Goal: Navigation & Orientation: Find specific page/section

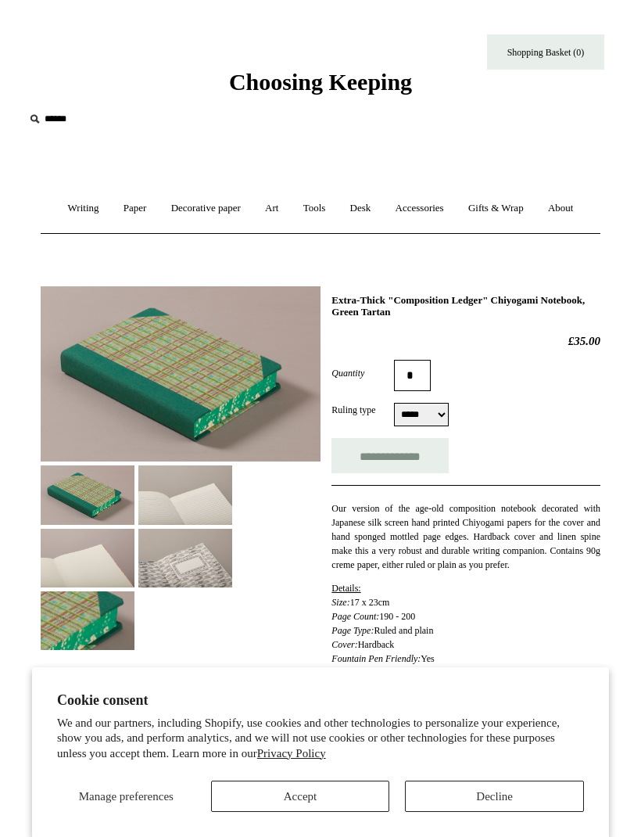
select select "*****"
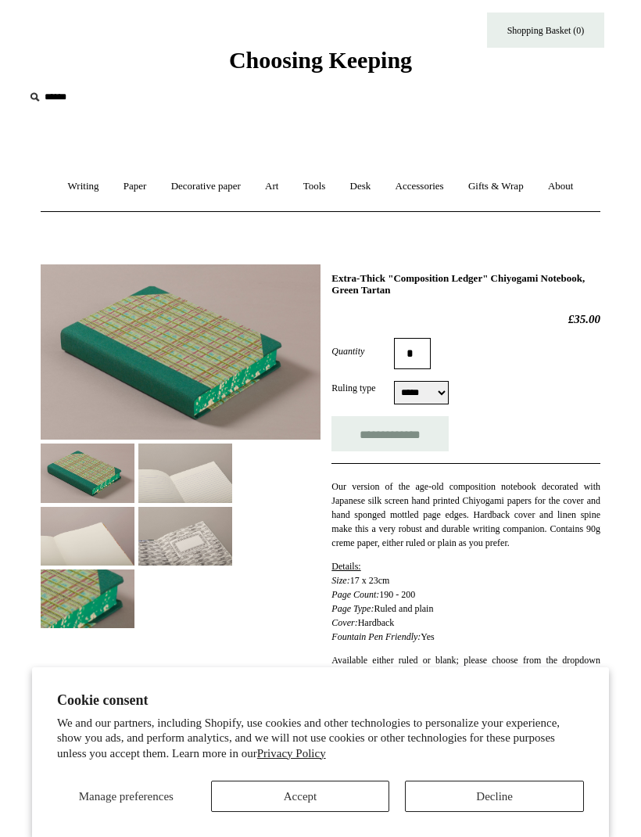
scroll to position [23, 0]
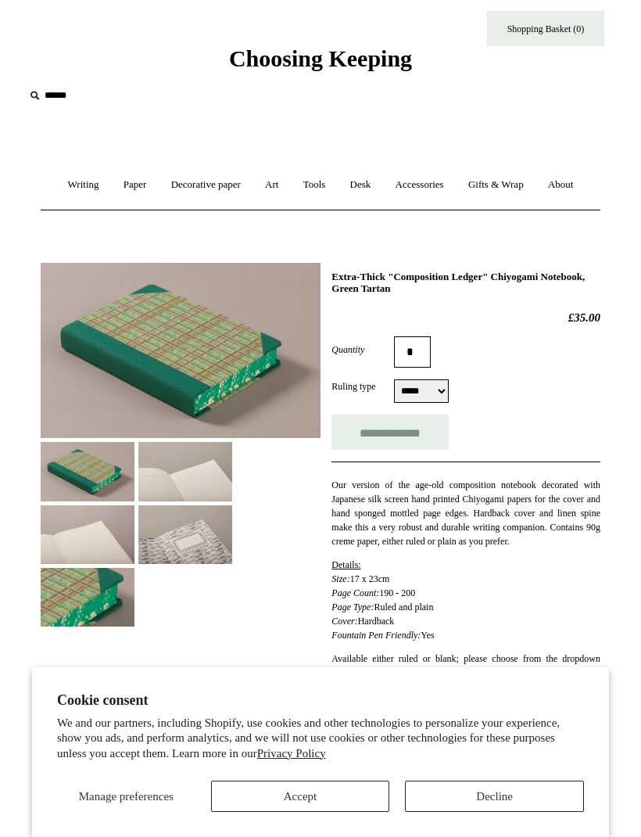
click at [484, 812] on button "Decline" at bounding box center [494, 795] width 179 height 31
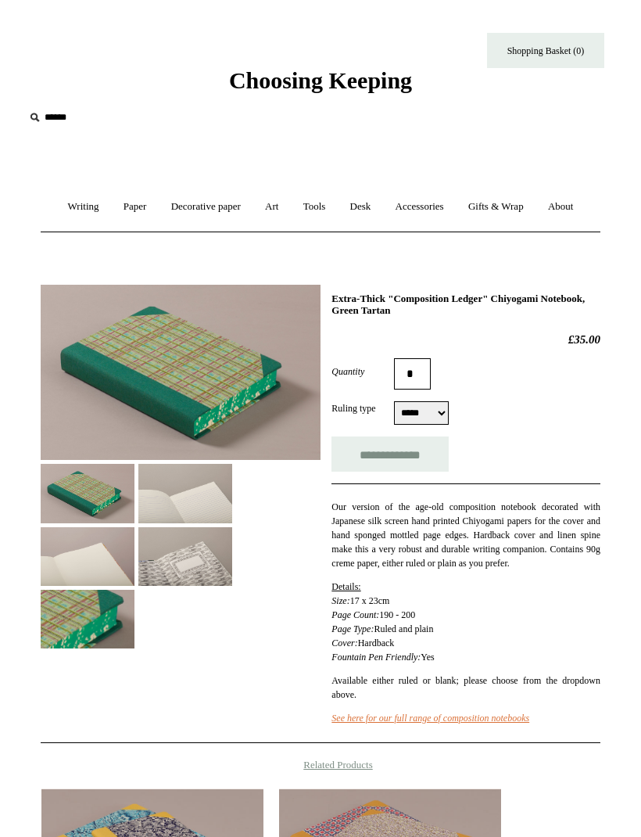
scroll to position [0, 0]
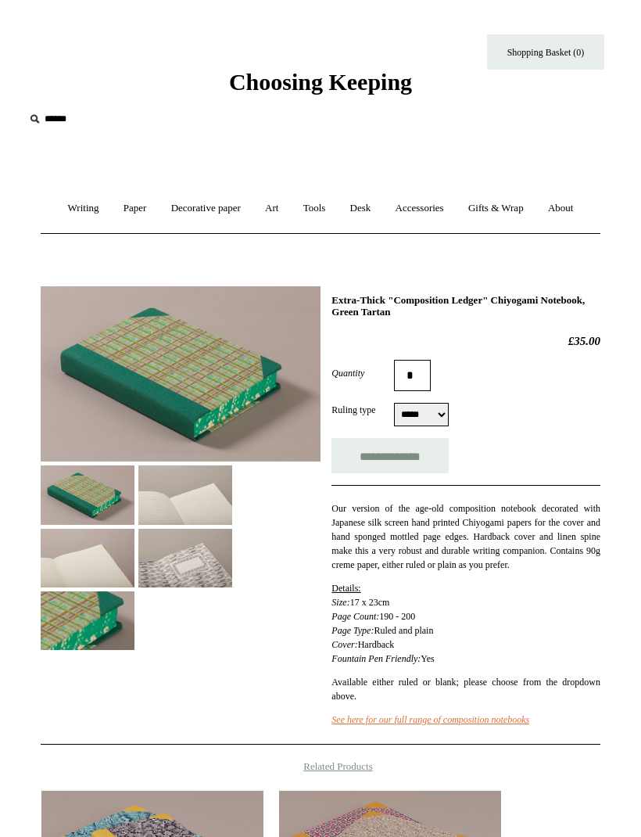
click at [475, 725] on link "See here for our full range of composition notebooks" at bounding box center [430, 719] width 198 height 11
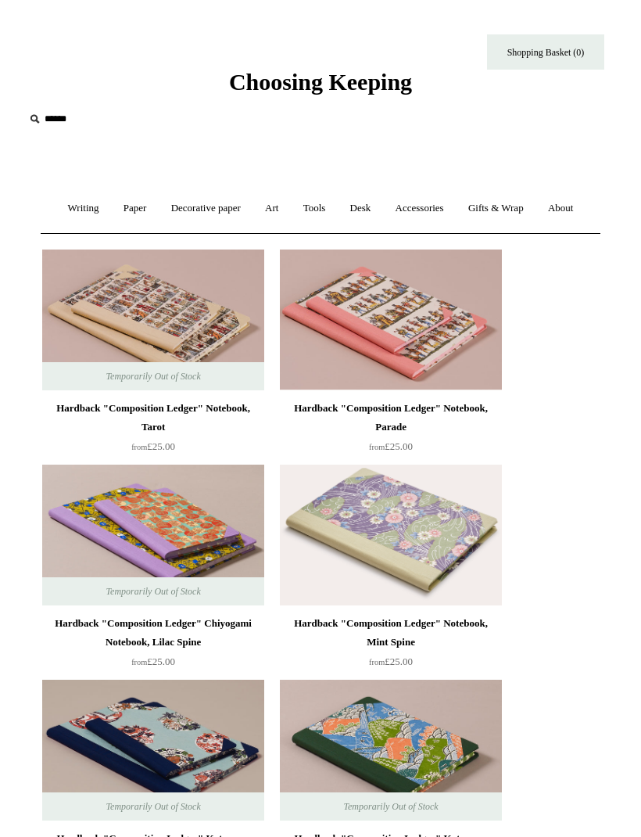
click at [312, 213] on link "Tools +" at bounding box center [314, 208] width 45 height 41
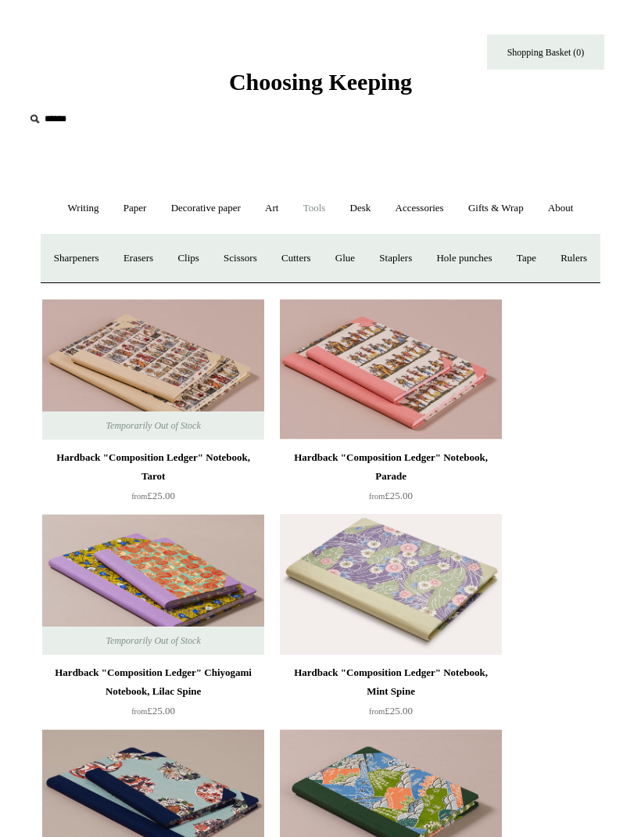
click at [434, 205] on link "Accessories +" at bounding box center [420, 208] width 70 height 41
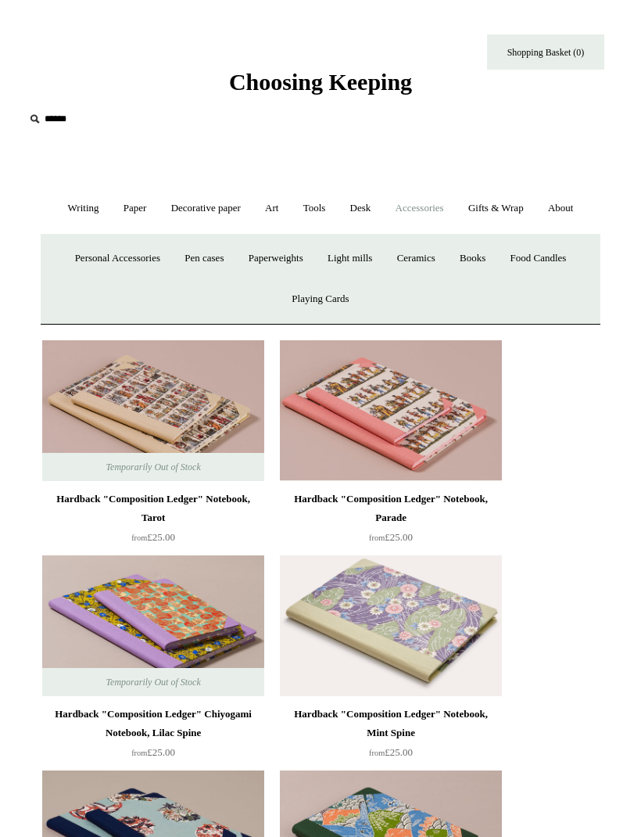
click at [282, 209] on link "Art +" at bounding box center [271, 208] width 35 height 41
click at [128, 210] on link "Paper +" at bounding box center [135, 208] width 45 height 41
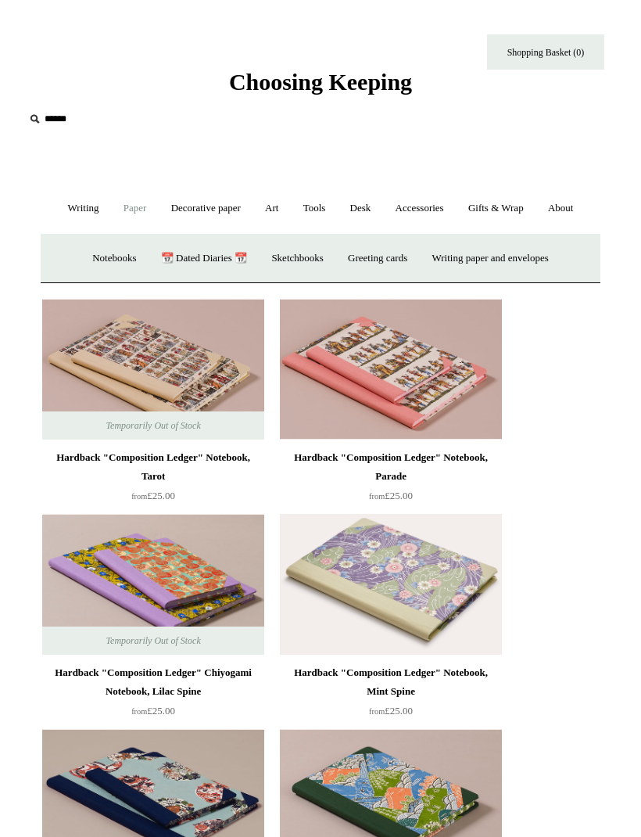
click at [76, 209] on link "Writing +" at bounding box center [83, 208] width 53 height 41
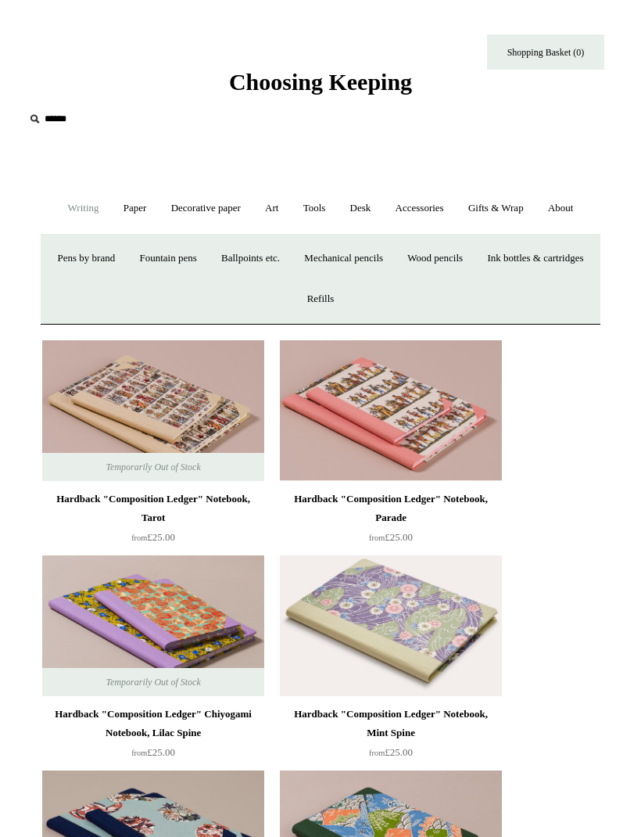
click at [474, 266] on link "Wood pencils +" at bounding box center [434, 258] width 77 height 41
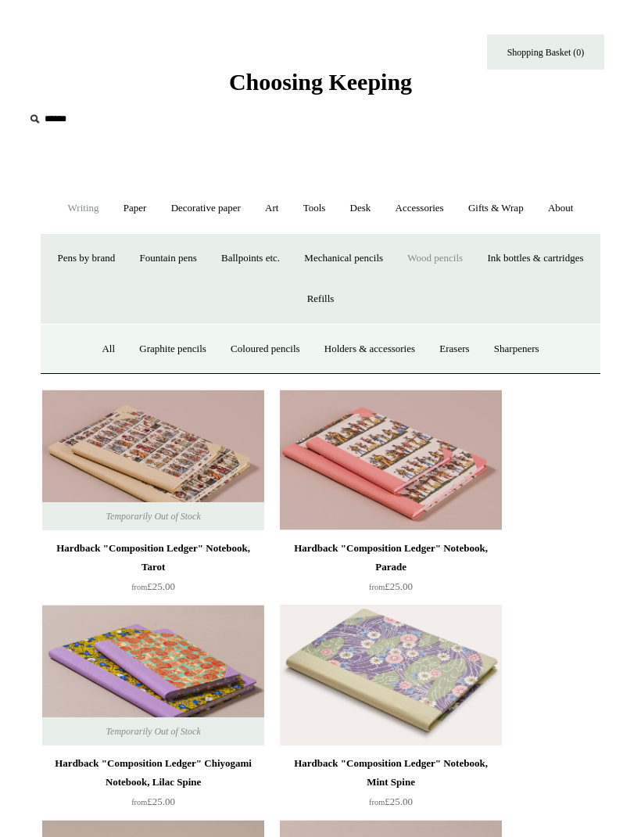
click at [93, 345] on link "All" at bounding box center [108, 348] width 35 height 41
